Goal: Communication & Community: Answer question/provide support

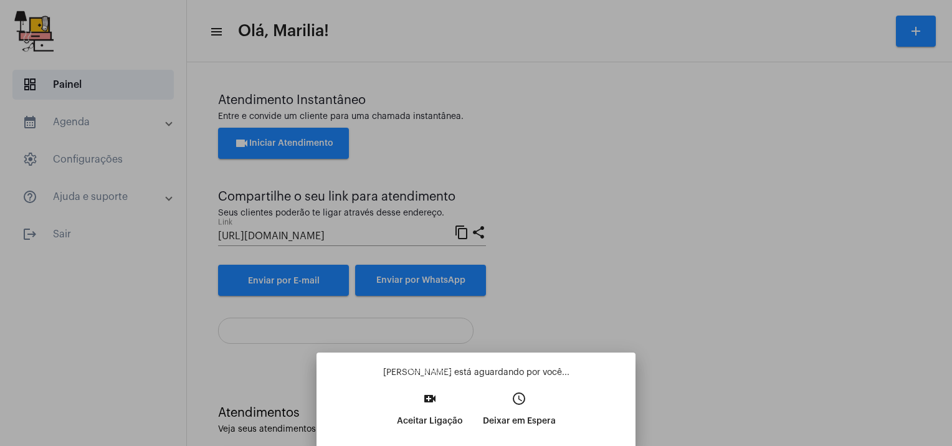
click at [414, 432] on button "video_call Aceitar Ligação" at bounding box center [430, 415] width 86 height 54
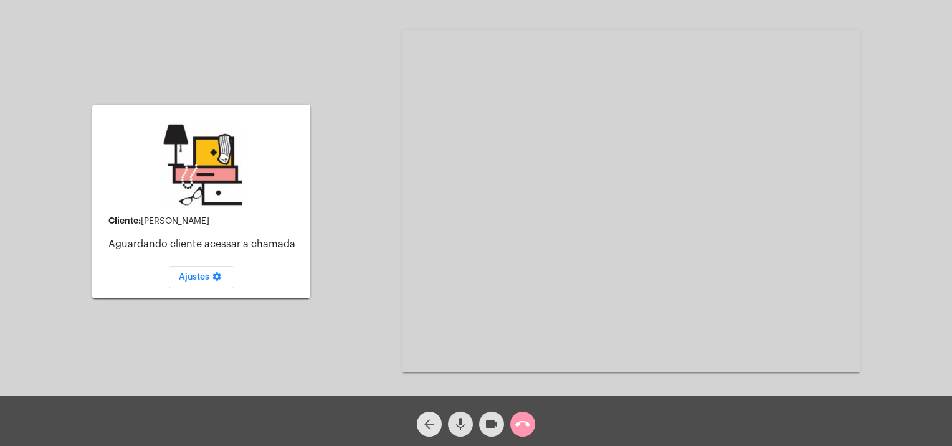
click at [430, 419] on mat-icon "arrow_back" at bounding box center [429, 424] width 15 height 15
click at [521, 415] on span "call_end" at bounding box center [522, 424] width 15 height 25
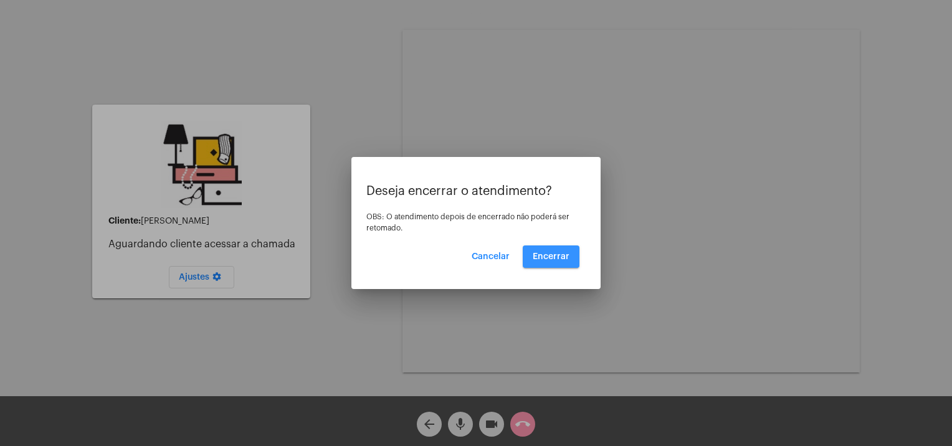
click at [558, 250] on button "Encerrar" at bounding box center [551, 256] width 57 height 22
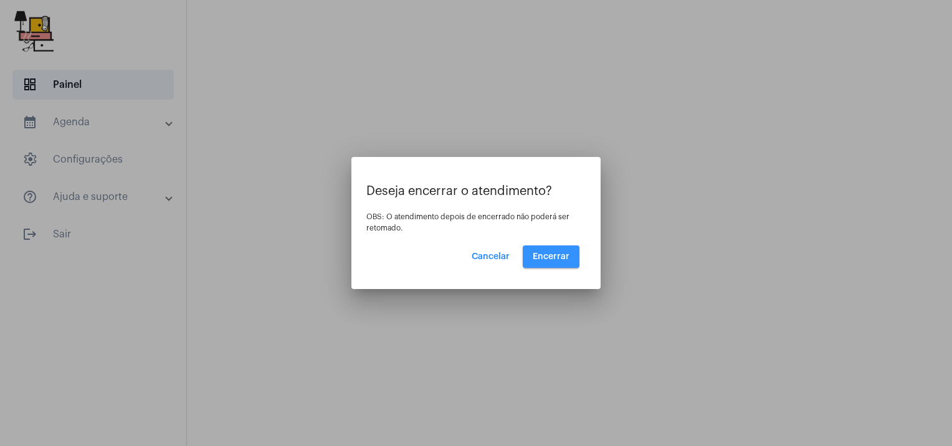
click at [545, 261] on button "Encerrar" at bounding box center [551, 256] width 57 height 22
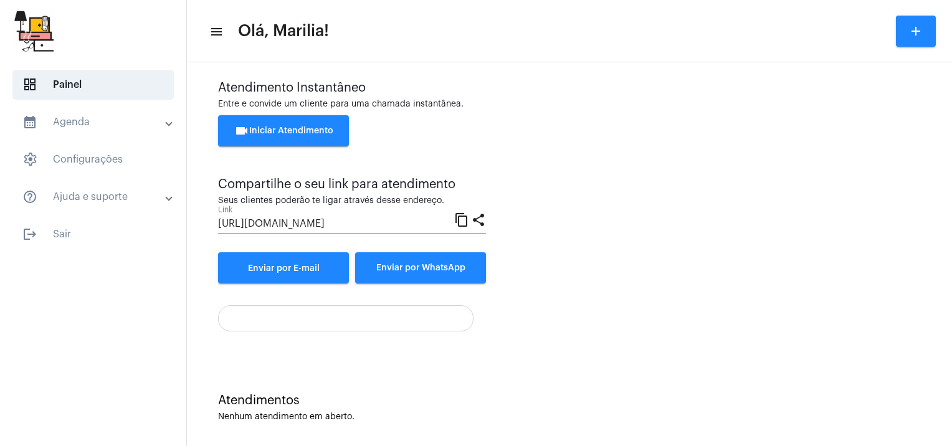
scroll to position [19, 0]
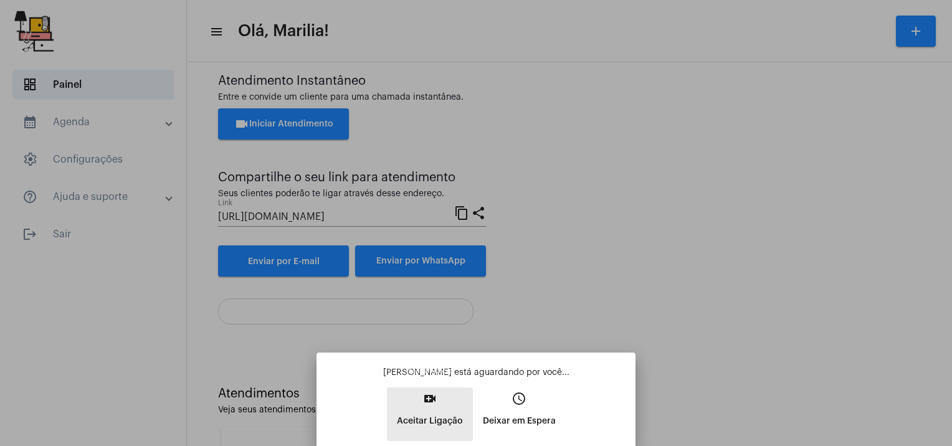
click at [422, 419] on p "Aceitar Ligação" at bounding box center [430, 421] width 66 height 22
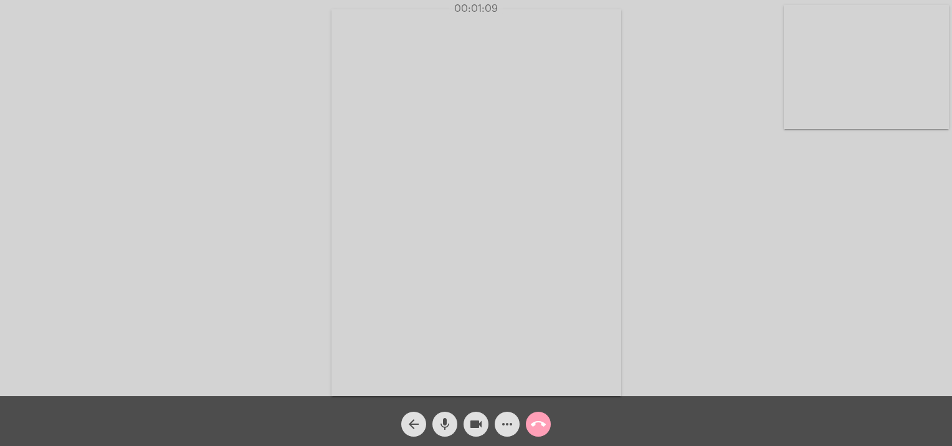
click at [538, 426] on mat-icon "call_end" at bounding box center [538, 424] width 15 height 15
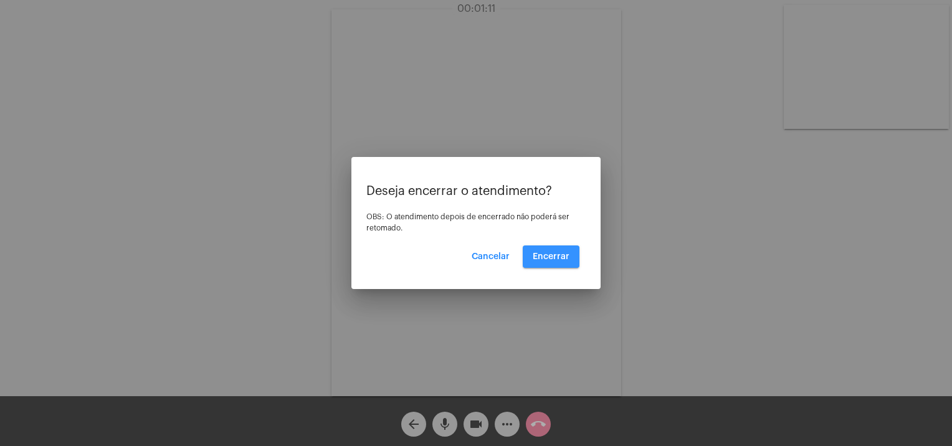
click at [539, 264] on button "Encerrar" at bounding box center [551, 256] width 57 height 22
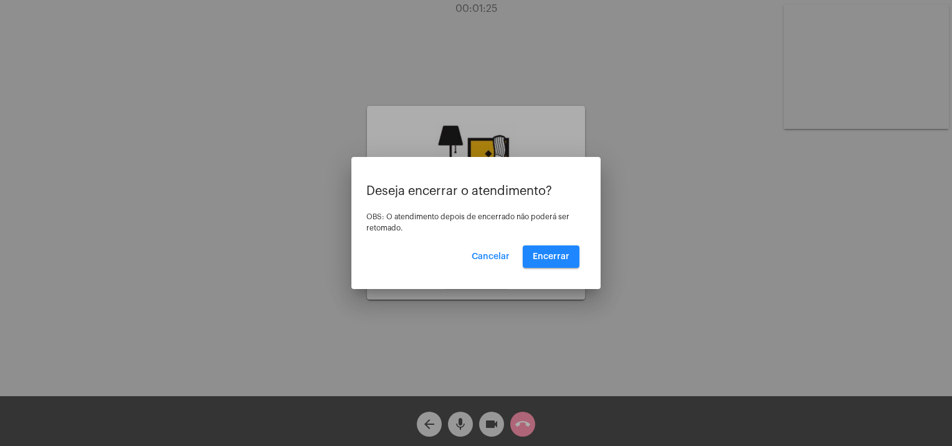
click at [539, 264] on button "Encerrar" at bounding box center [551, 256] width 57 height 22
